Goal: Transaction & Acquisition: Obtain resource

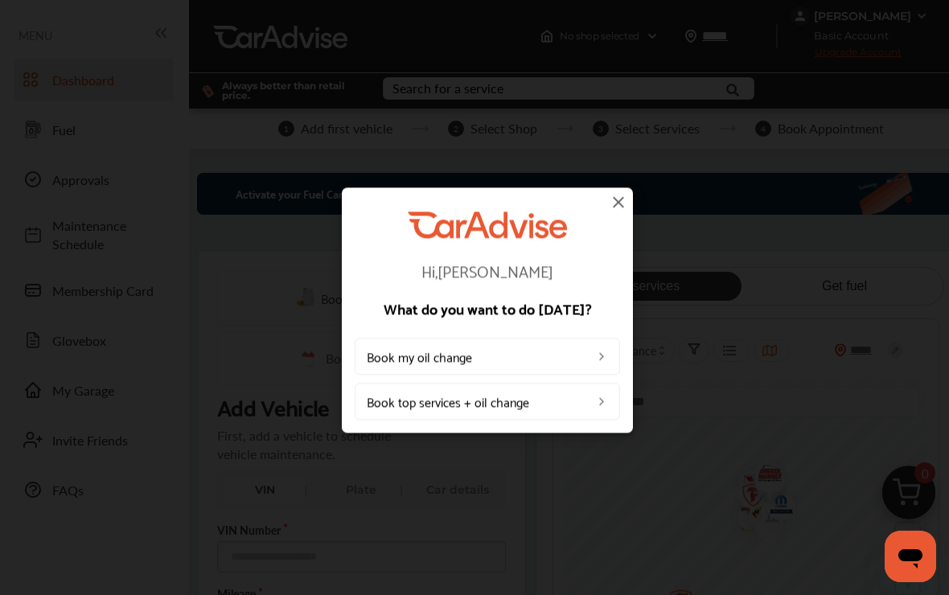
click at [626, 201] on img at bounding box center [618, 201] width 19 height 19
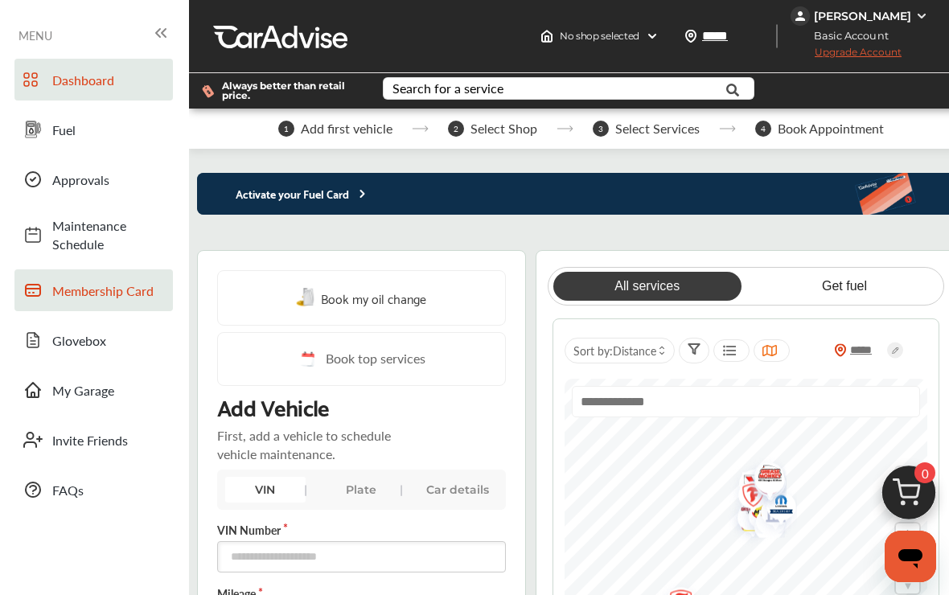
click at [122, 296] on span "Membership Card" at bounding box center [108, 291] width 113 height 19
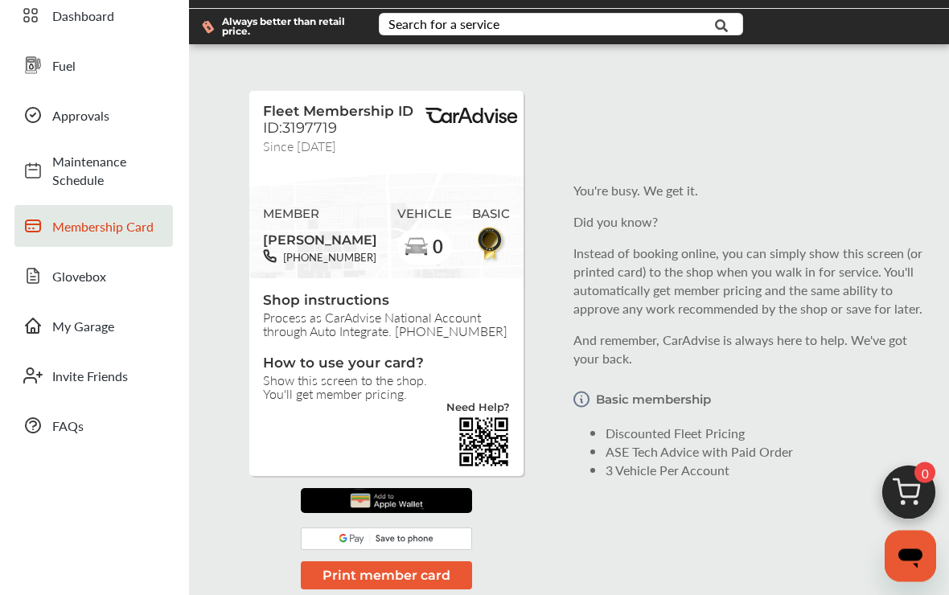
scroll to position [58, 0]
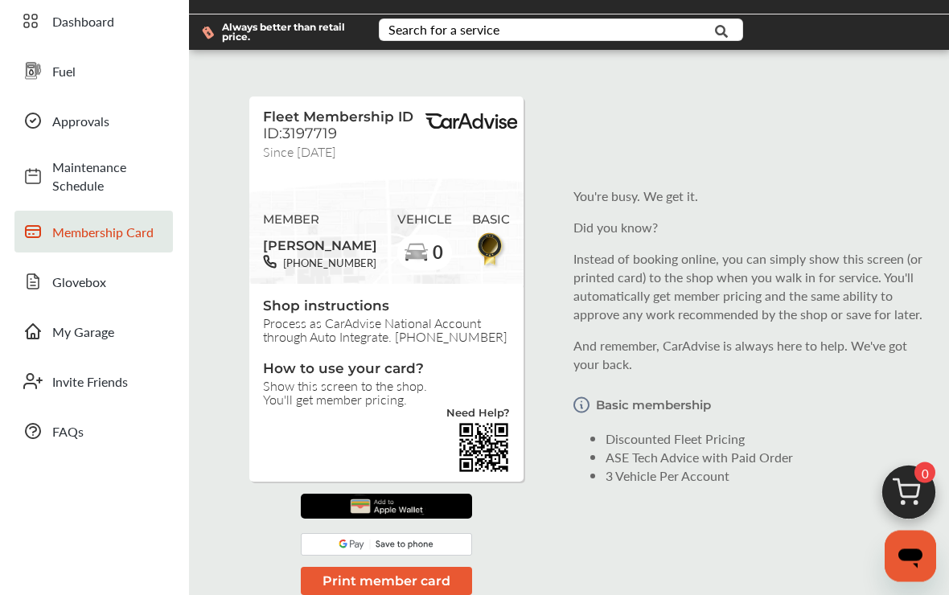
click at [662, 335] on div "You're busy. We get it. Did you know? Instead of booking online, you can simply…" at bounding box center [752, 337] width 357 height 324
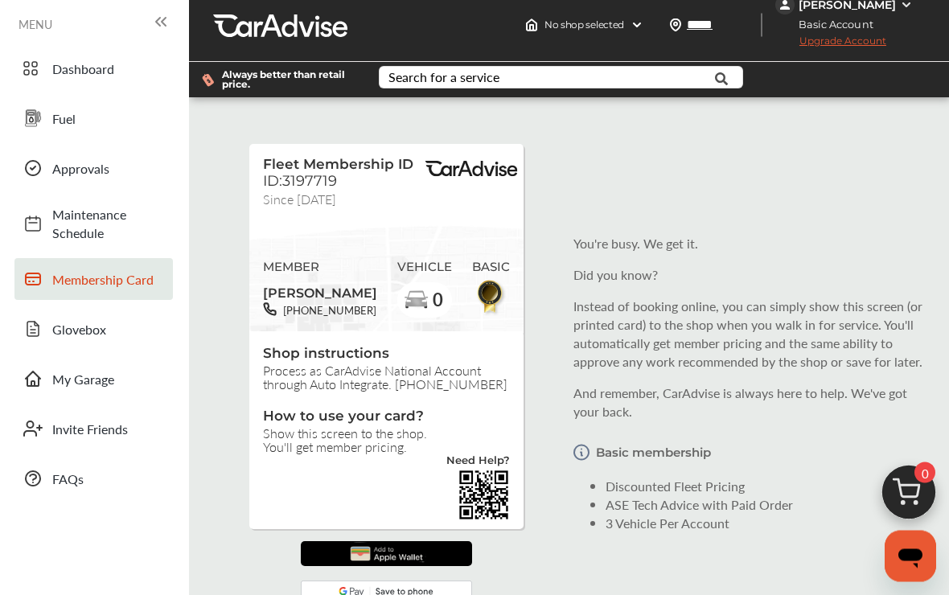
scroll to position [5, 0]
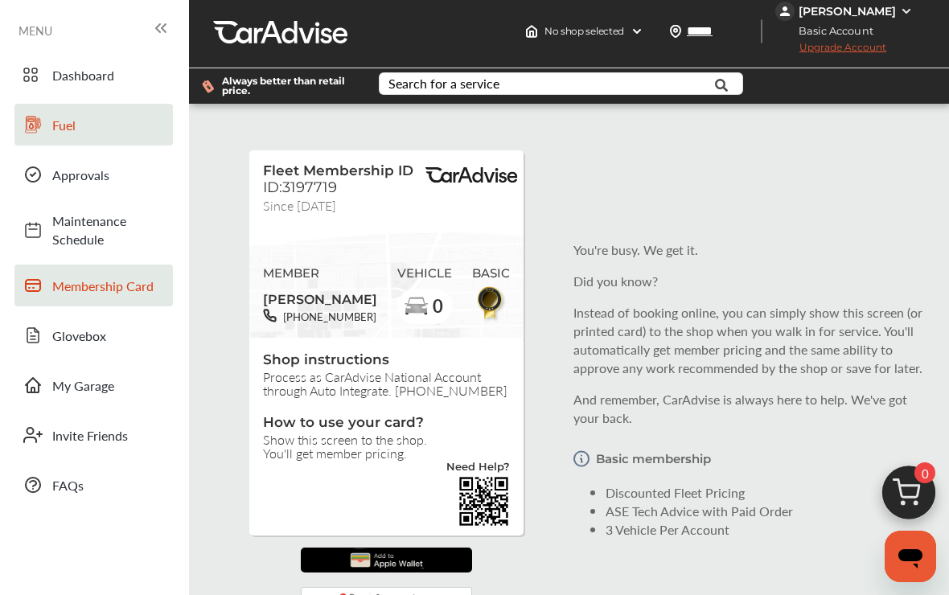
click at [84, 135] on link "Fuel" at bounding box center [93, 125] width 159 height 42
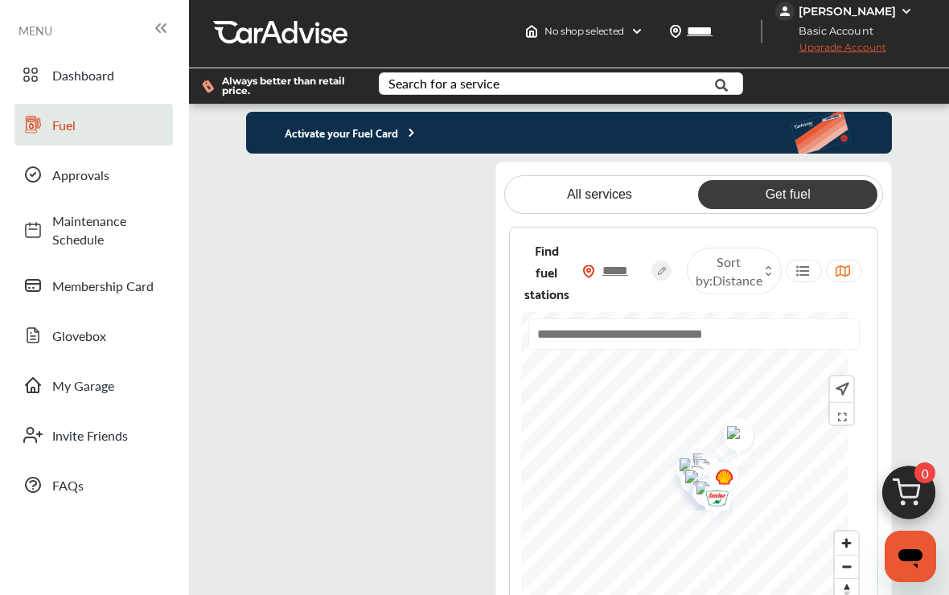
scroll to position [32, 0]
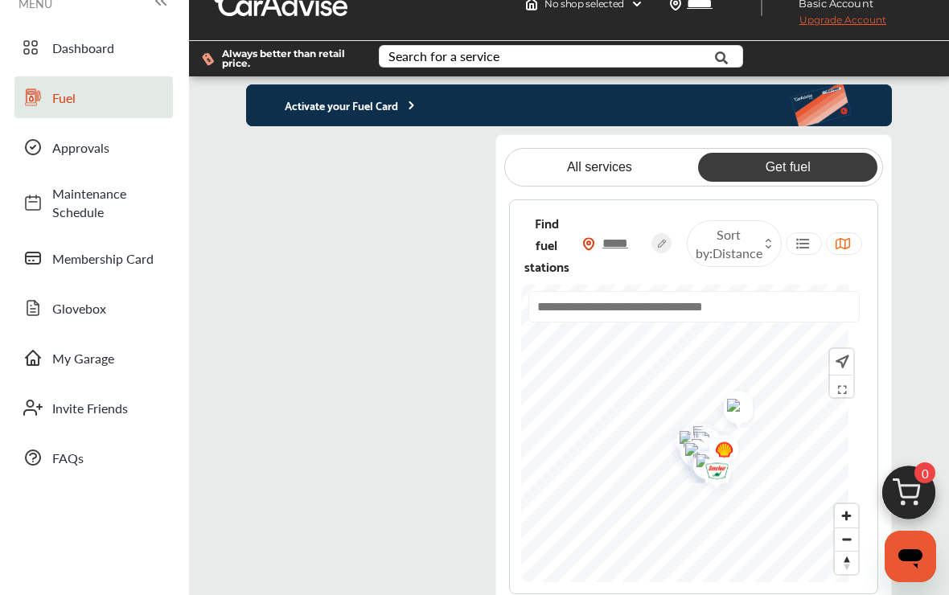
click at [422, 167] on flutter-view at bounding box center [366, 380] width 241 height 492
click at [363, 238] on flutter-view at bounding box center [366, 380] width 241 height 492
click at [375, 107] on p "Activate your Fuel Card" at bounding box center [332, 105] width 172 height 19
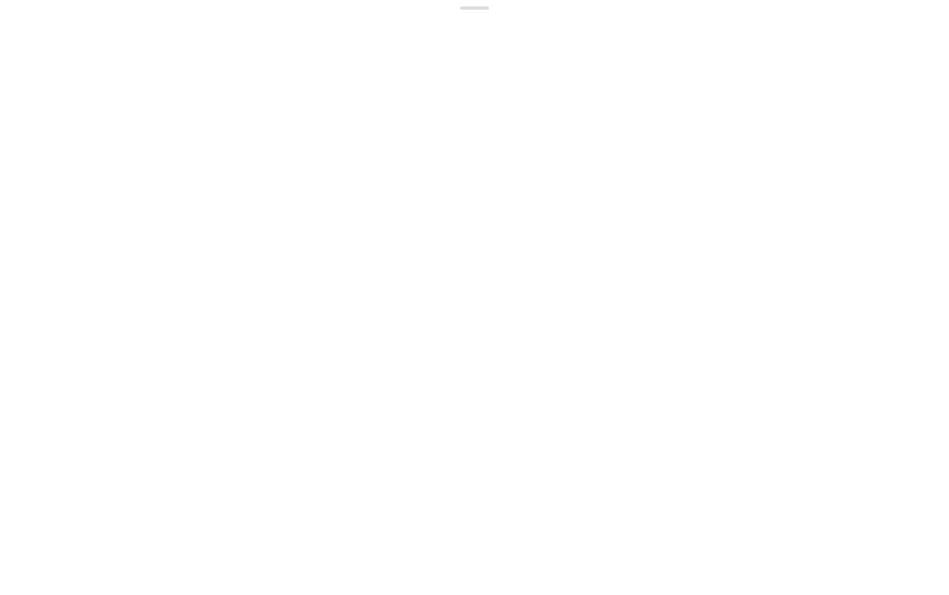
click at [200, 299] on flutter-view at bounding box center [474, 300] width 917 height 536
type input "****"
click at [478, 354] on flutter-view "****" at bounding box center [474, 300] width 917 height 536
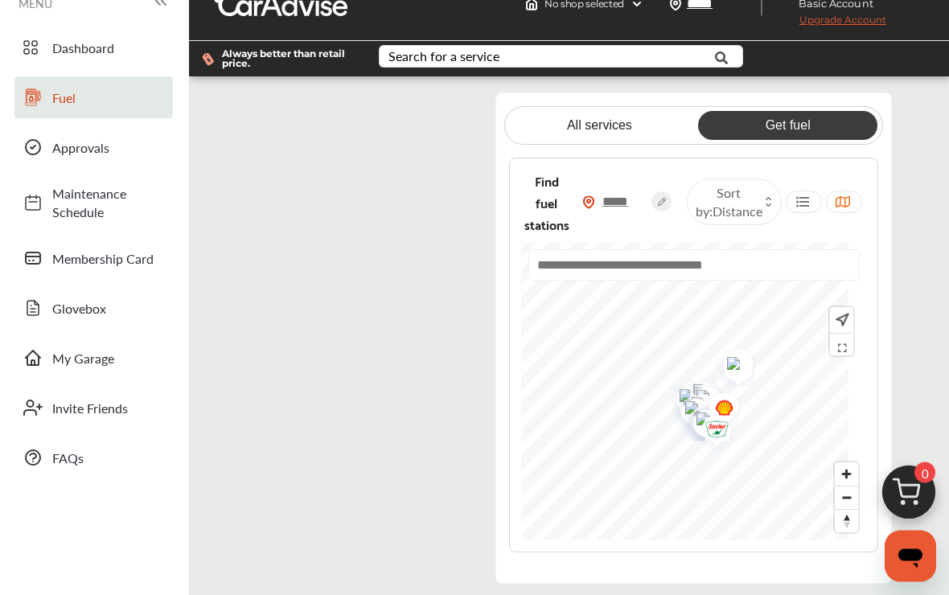
scroll to position [32, 0]
click at [914, 339] on div "Get the free CarAdvise Fuel Card and save $0.05 per gallon at 60000+ locations*…" at bounding box center [569, 334] width 760 height 500
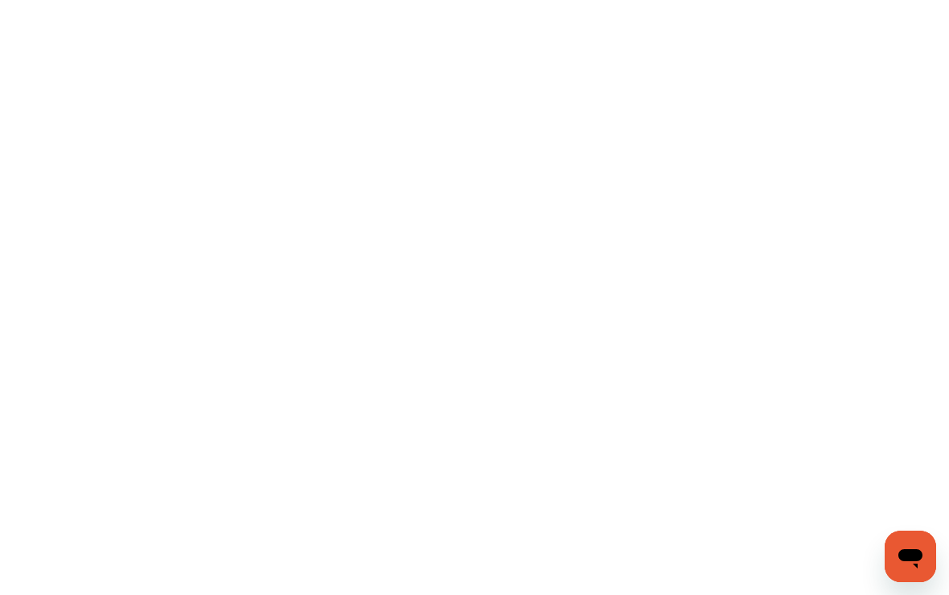
scroll to position [27, 0]
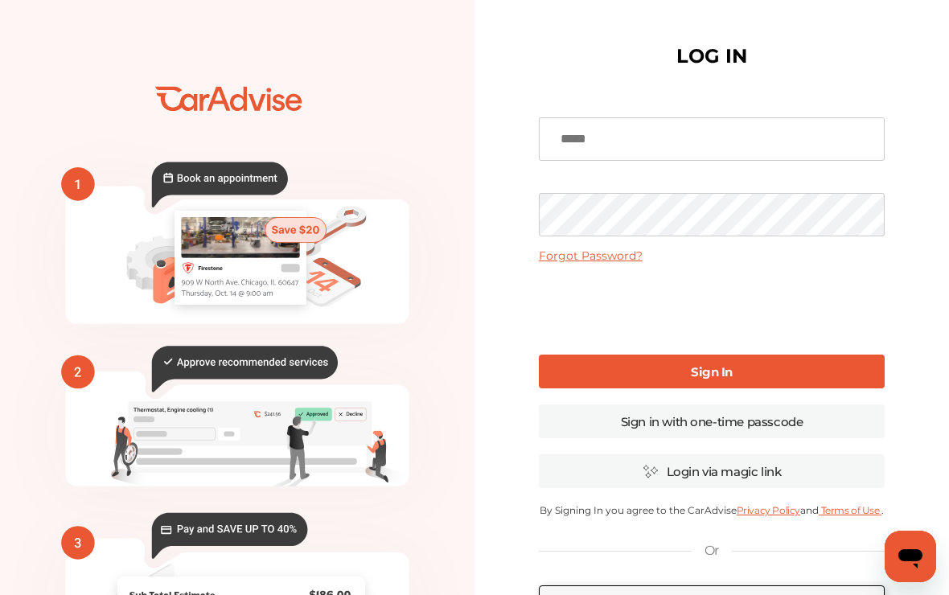
click at [625, 138] on input at bounding box center [712, 138] width 346 height 43
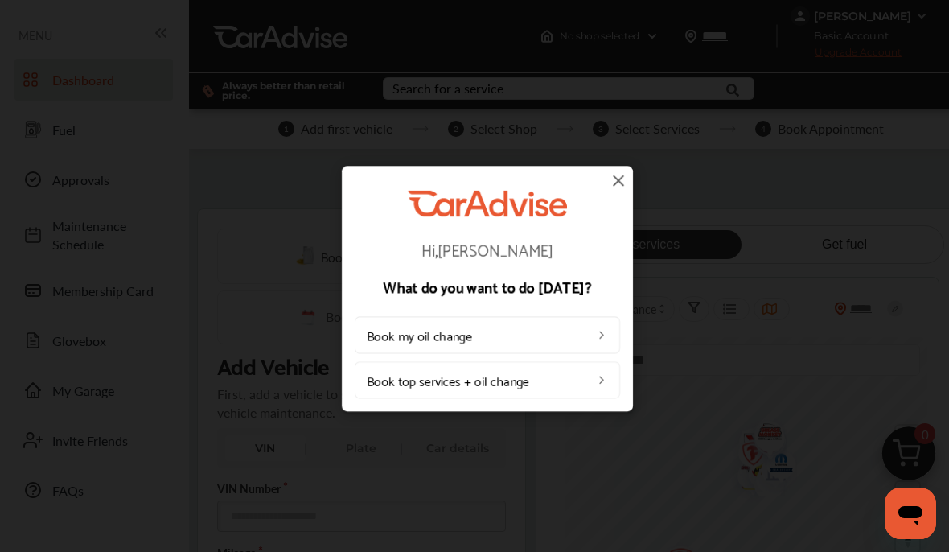
click at [622, 190] on img at bounding box center [618, 180] width 19 height 19
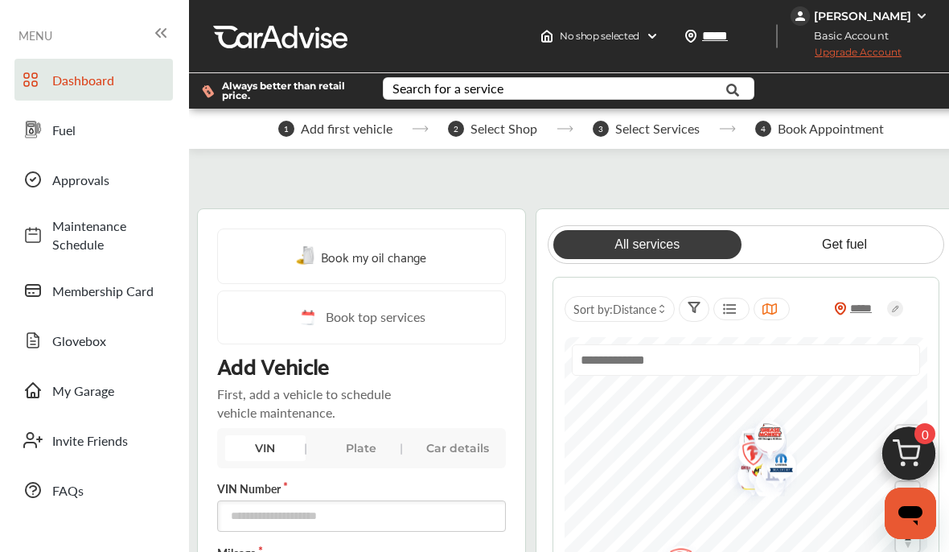
click at [908, 16] on div "[PERSON_NAME]" at bounding box center [862, 16] width 97 height 14
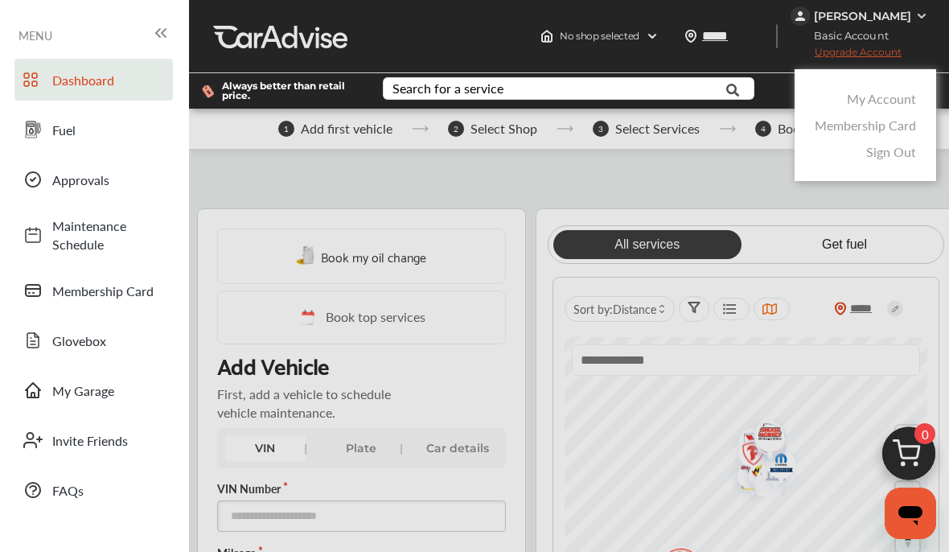
click at [465, 39] on div at bounding box center [474, 316] width 949 height 632
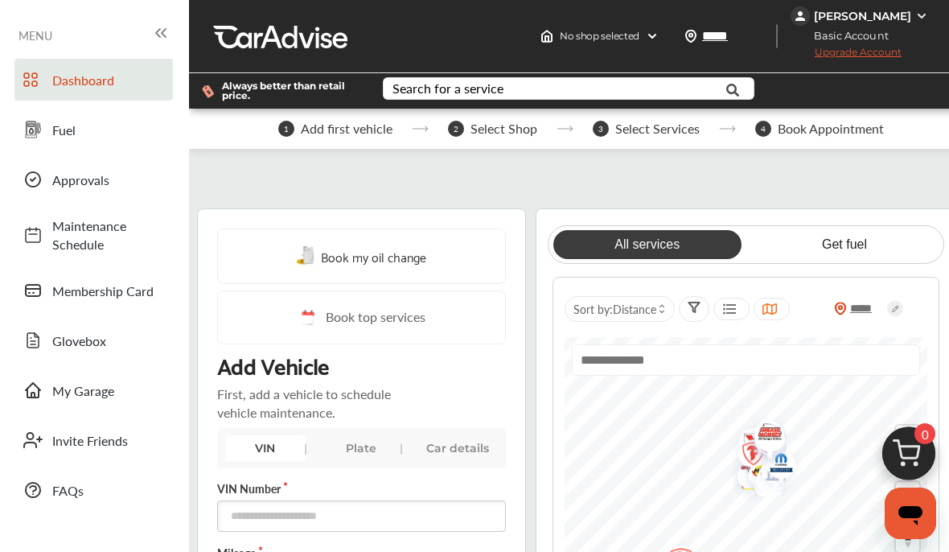
click at [867, 19] on div "[PERSON_NAME]" at bounding box center [862, 16] width 97 height 14
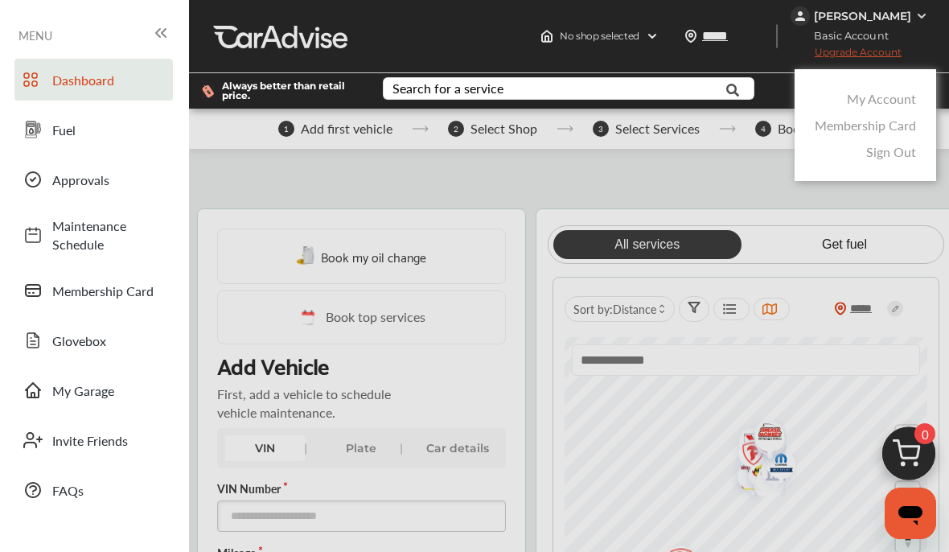
click at [880, 101] on link "My Account" at bounding box center [881, 98] width 69 height 19
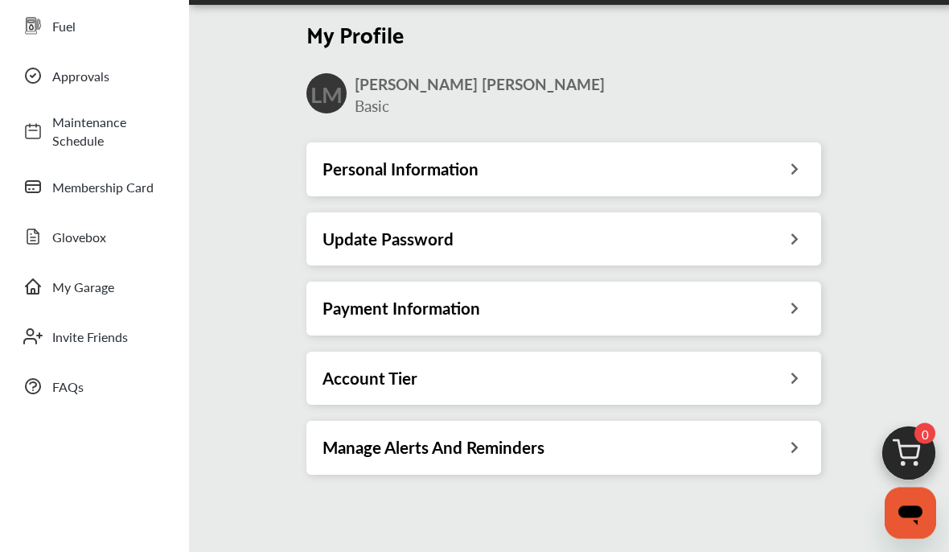
click at [785, 238] on div "Update Password" at bounding box center [564, 239] width 483 height 21
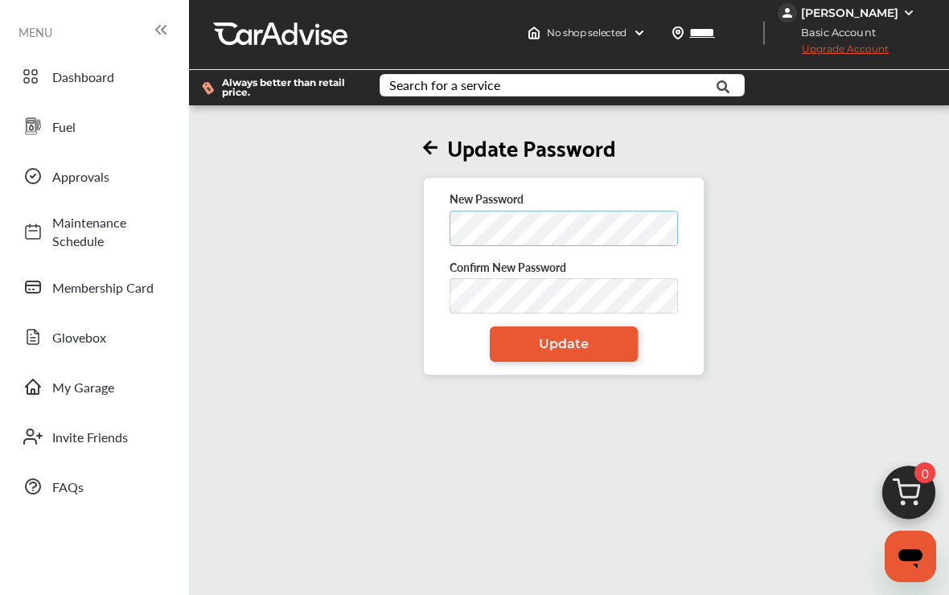
scroll to position [2, 0]
click at [570, 349] on span "Update" at bounding box center [564, 344] width 50 height 15
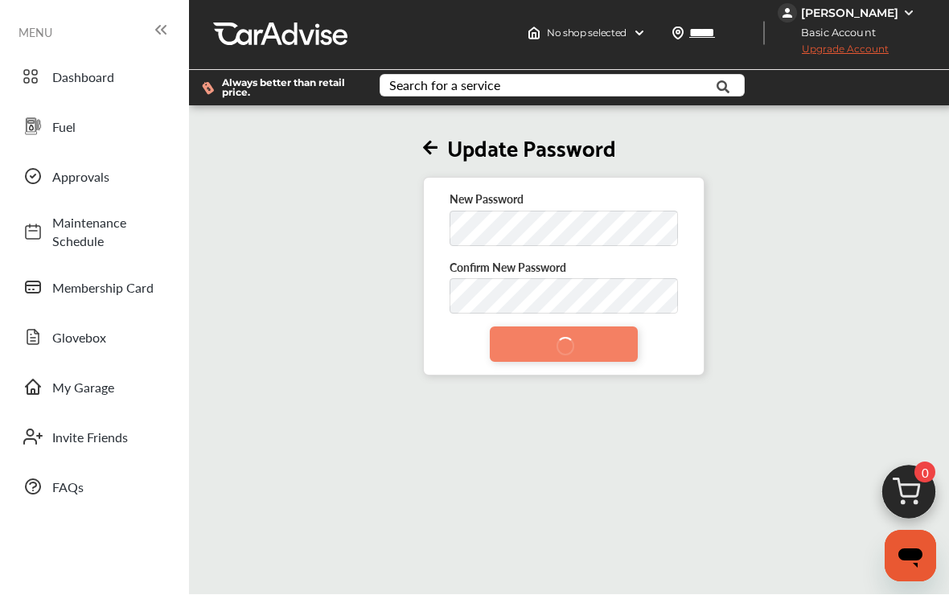
scroll to position [3, 0]
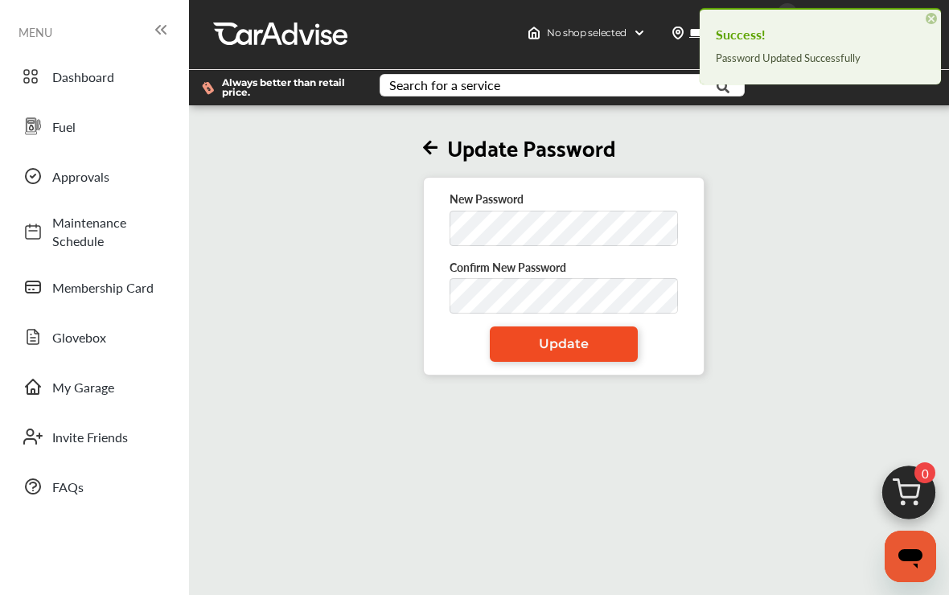
click at [933, 18] on span "×" at bounding box center [931, 18] width 11 height 11
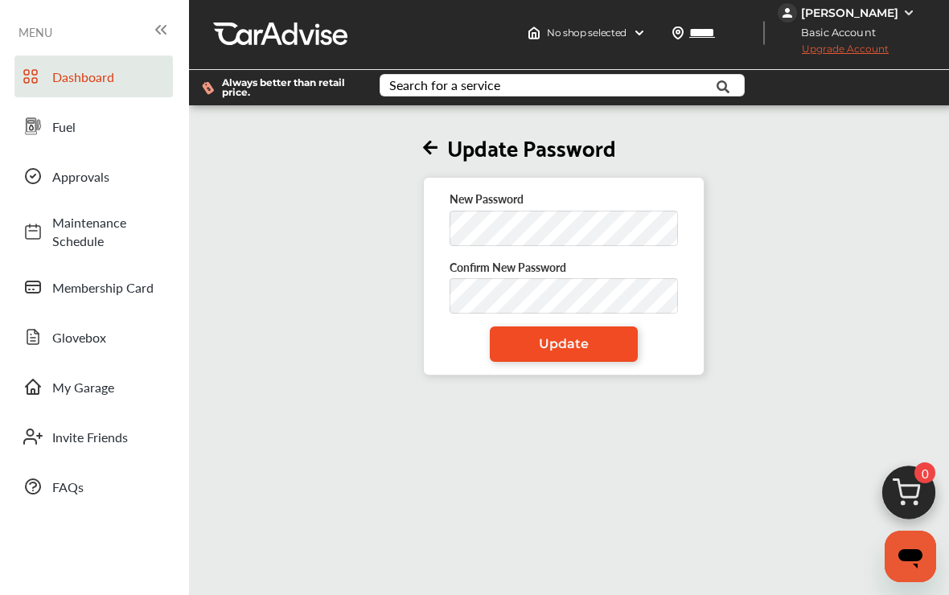
click at [100, 84] on span "Dashboard" at bounding box center [108, 77] width 113 height 19
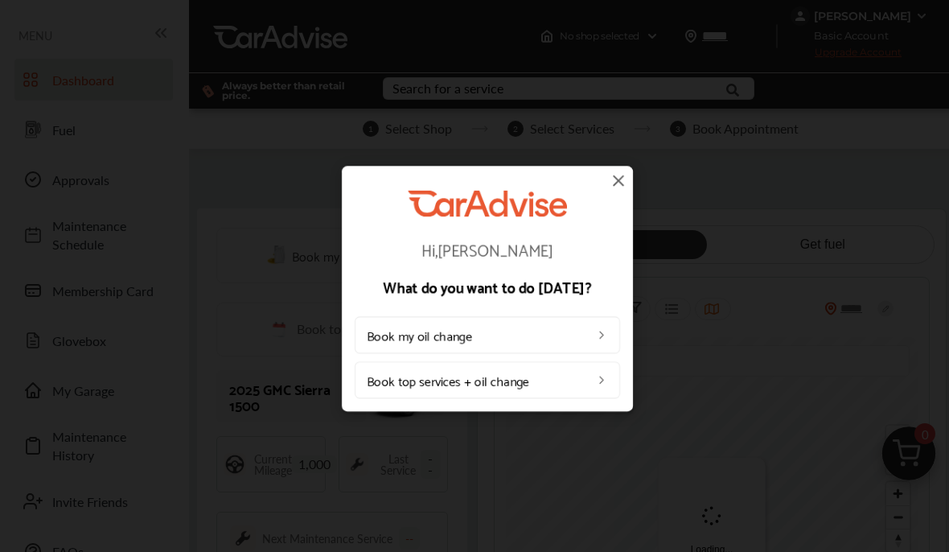
click at [619, 179] on img at bounding box center [618, 180] width 19 height 19
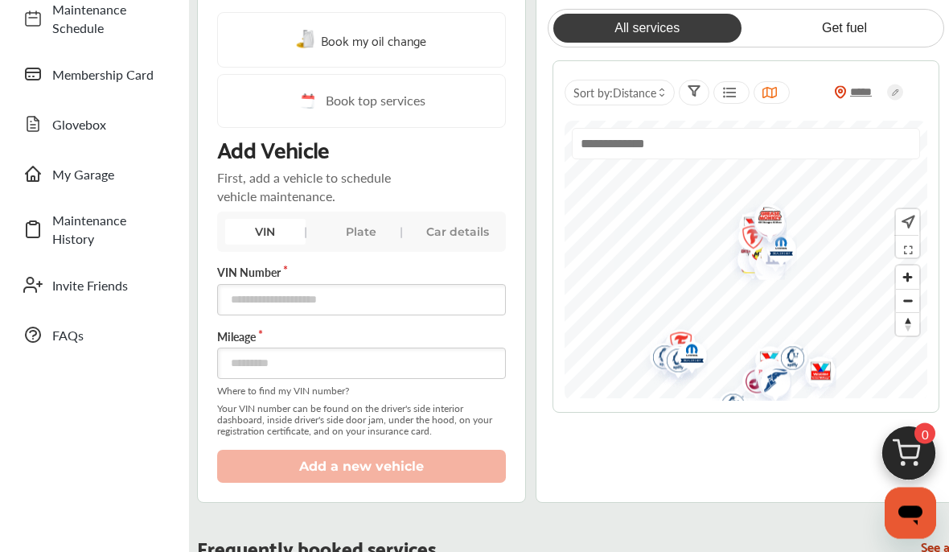
click at [355, 237] on div "Plate" at bounding box center [362, 233] width 80 height 26
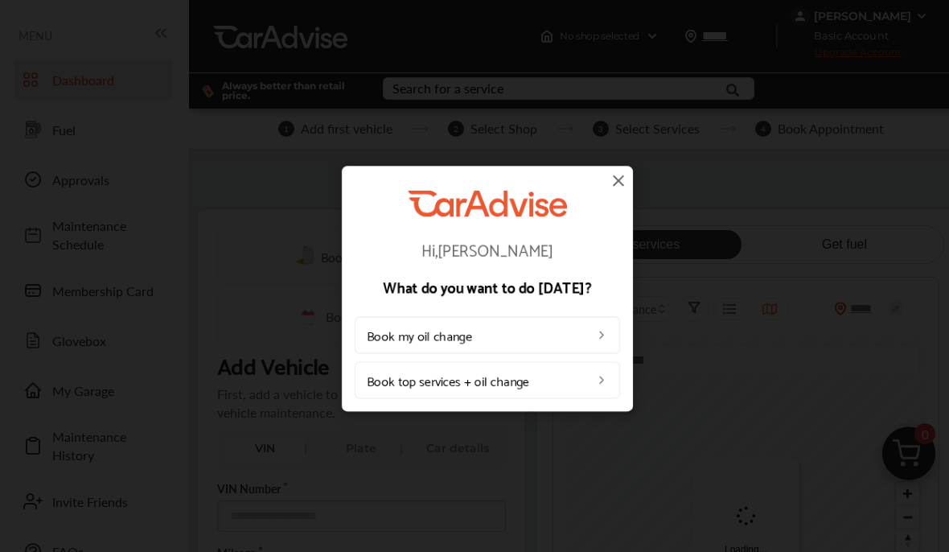
click at [619, 179] on img at bounding box center [618, 180] width 19 height 19
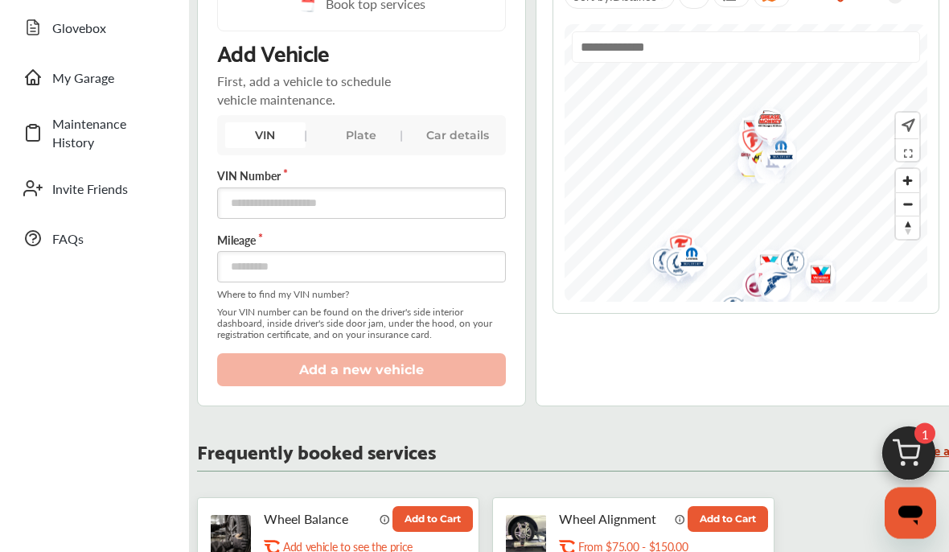
click at [365, 138] on div "Plate" at bounding box center [362, 136] width 80 height 26
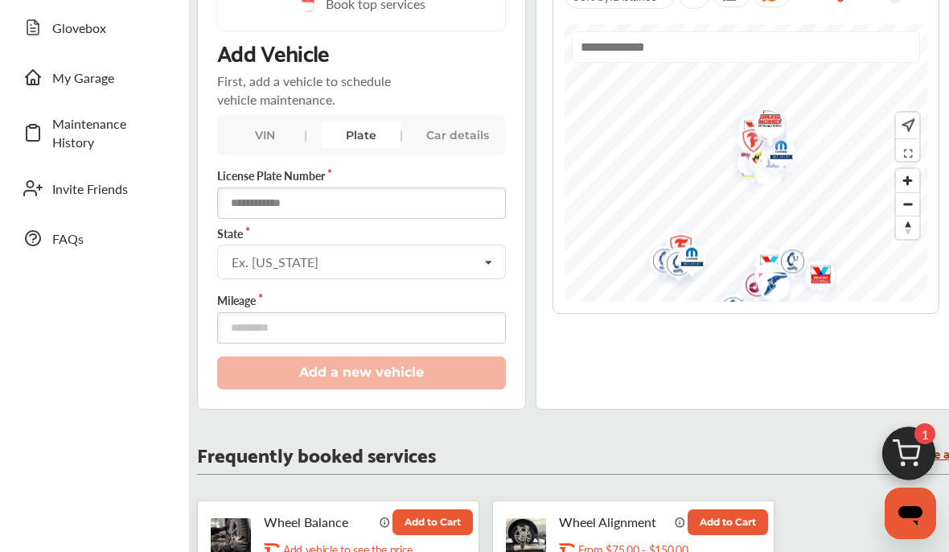
click at [328, 197] on input "text" at bounding box center [361, 202] width 289 height 31
click at [329, 197] on input "text" at bounding box center [361, 202] width 289 height 31
type input "******"
click at [335, 270] on input "text" at bounding box center [362, 261] width 287 height 31
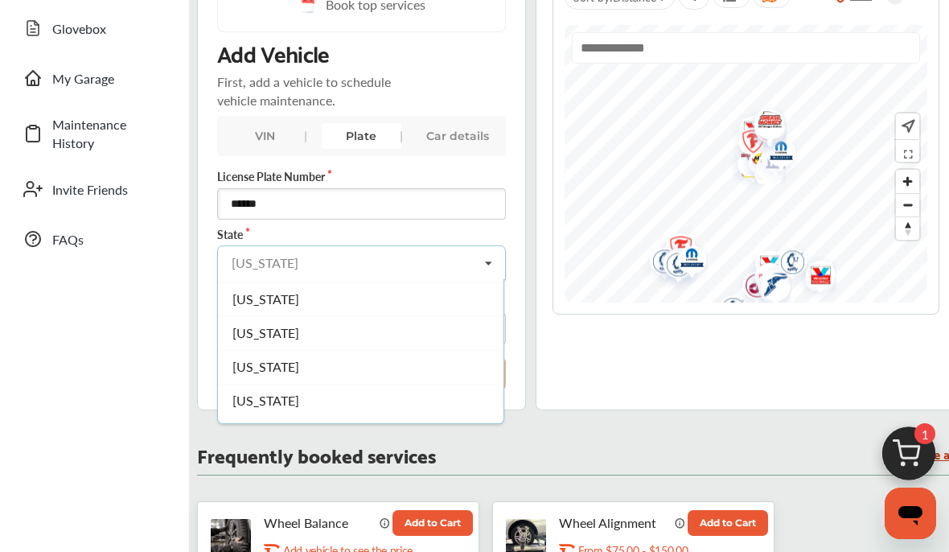
scroll to position [160, 0]
click at [307, 351] on div "[US_STATE]" at bounding box center [361, 340] width 286 height 34
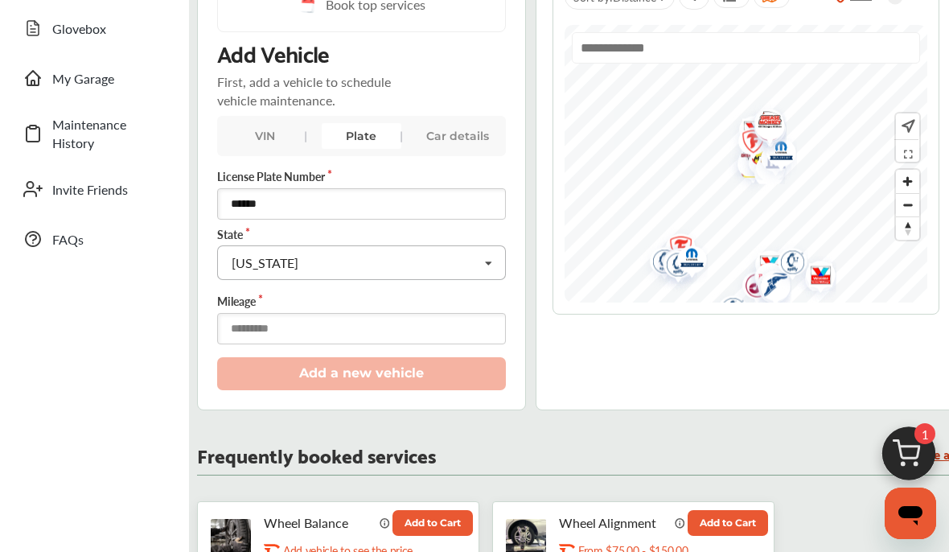
click at [303, 340] on input "number" at bounding box center [361, 328] width 289 height 31
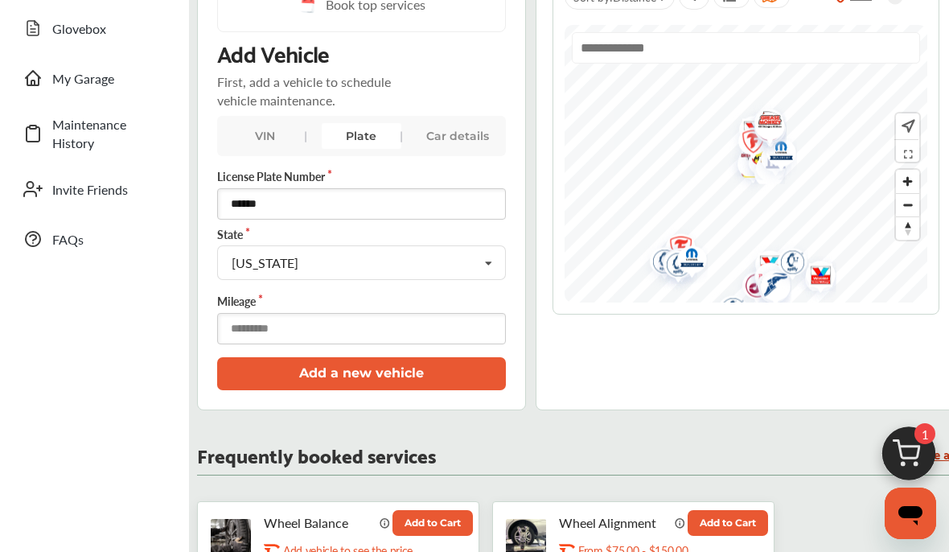
type input "****"
click at [378, 386] on button "Add a new vehicle" at bounding box center [361, 373] width 289 height 33
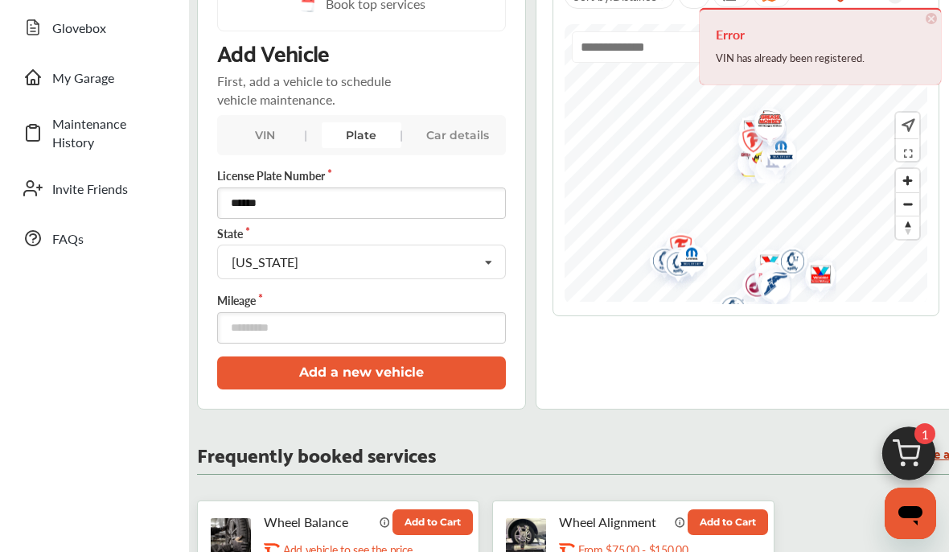
click at [933, 22] on span "×" at bounding box center [931, 18] width 11 height 11
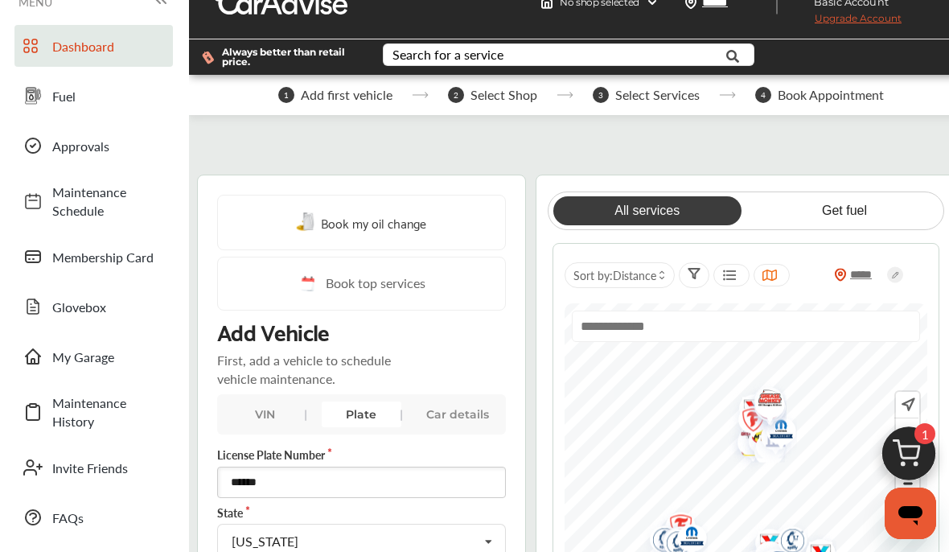
scroll to position [0, 0]
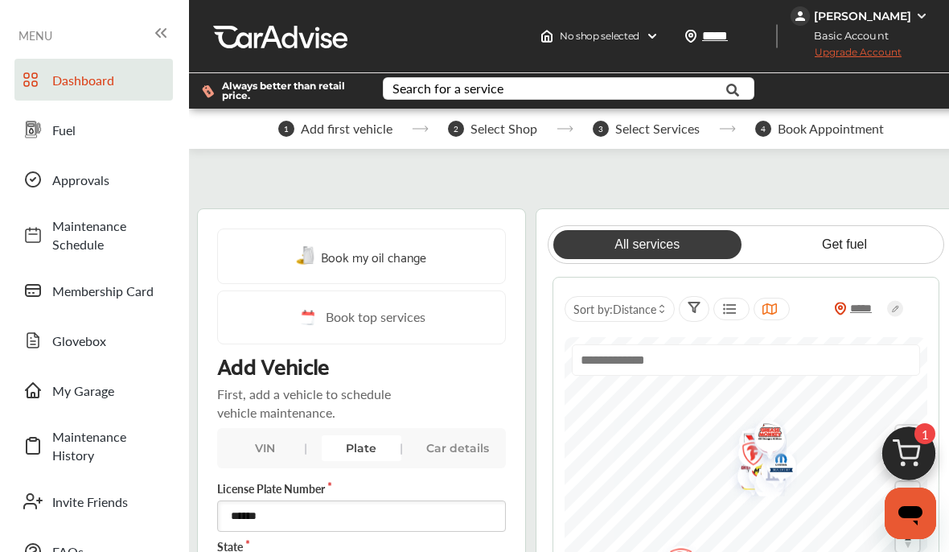
click at [64, 140] on link "Fuel" at bounding box center [93, 130] width 159 height 42
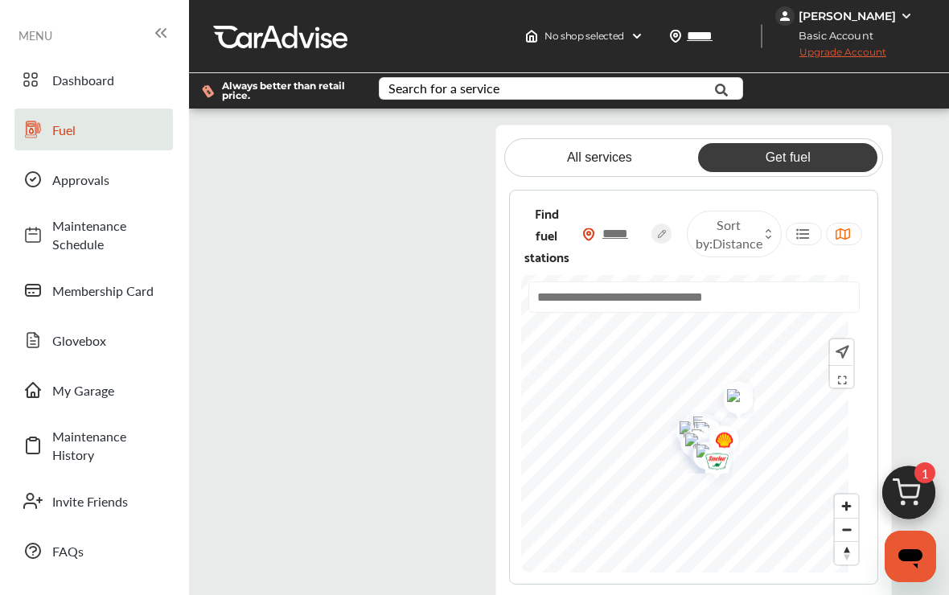
click at [88, 81] on span "Dashboard" at bounding box center [108, 80] width 113 height 19
